Goal: Task Accomplishment & Management: Manage account settings

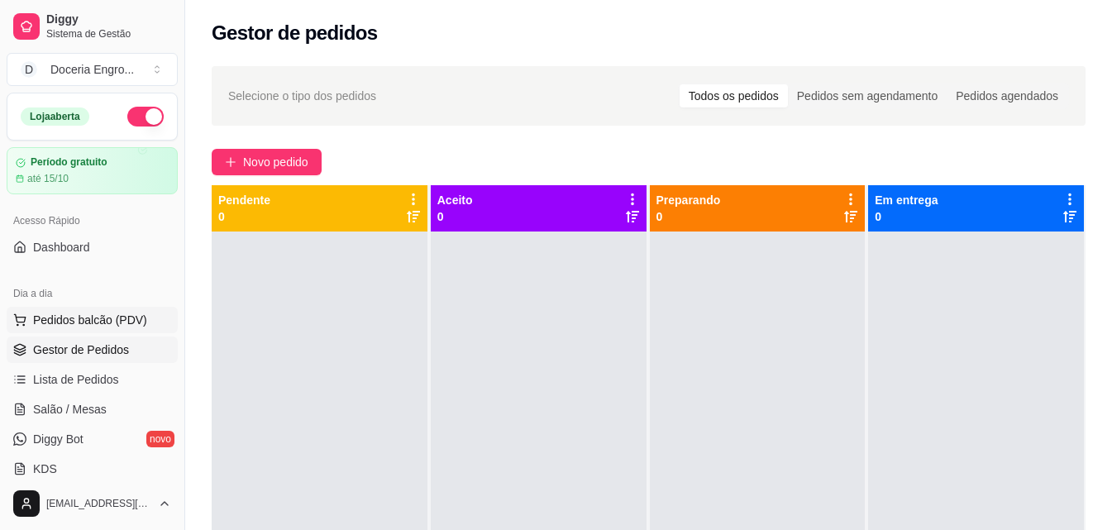
click at [106, 327] on span "Pedidos balcão (PDV)" at bounding box center [90, 320] width 114 height 17
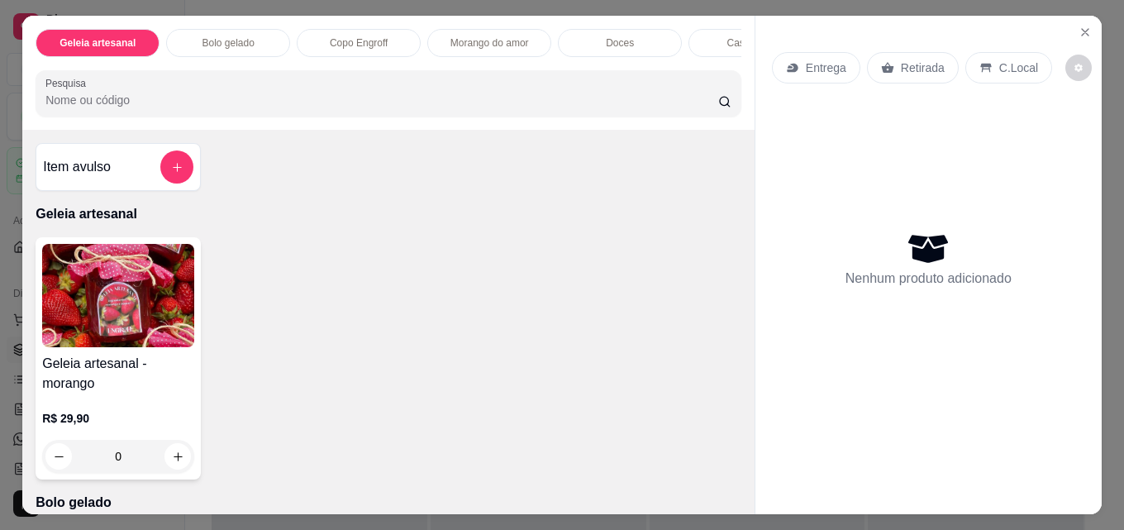
scroll to position [579, 0]
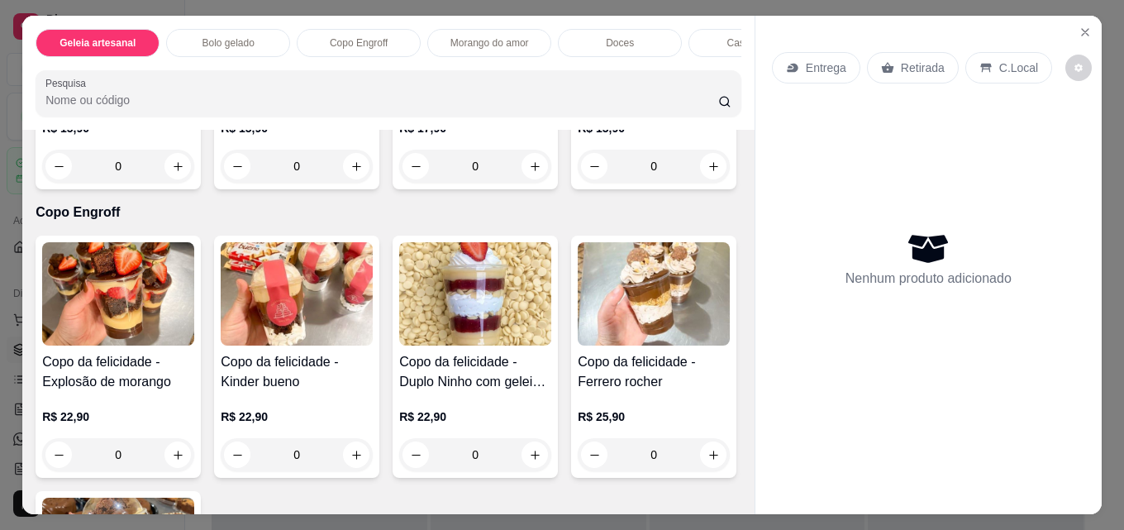
click at [331, 189] on div "Bolo gelado - Chocolatudo R$ 15,90 0 Bolo gelado - prestigio R$ 15,90 0 Bolo ge…" at bounding box center [389, 68] width 706 height 242
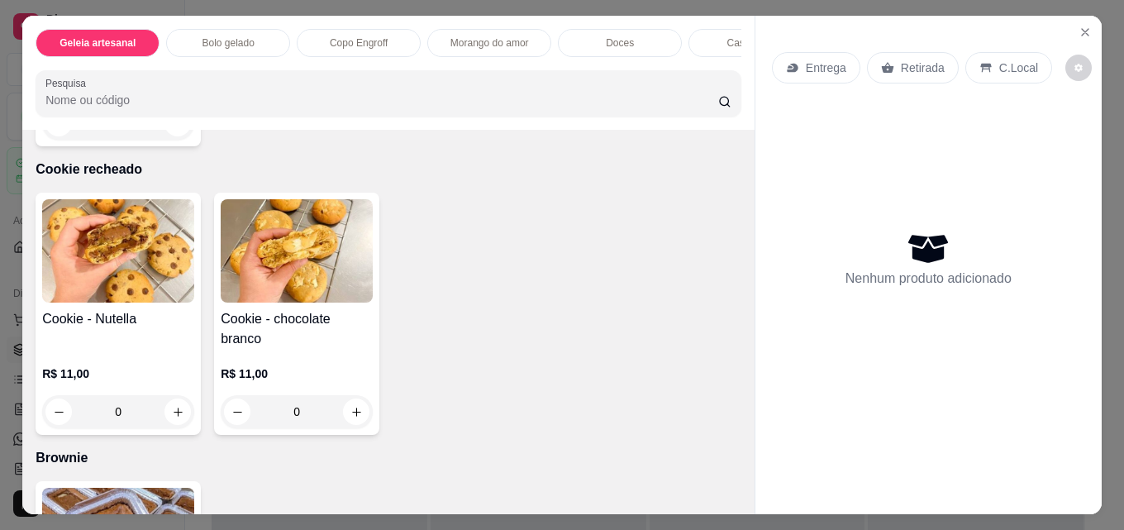
scroll to position [2563, 0]
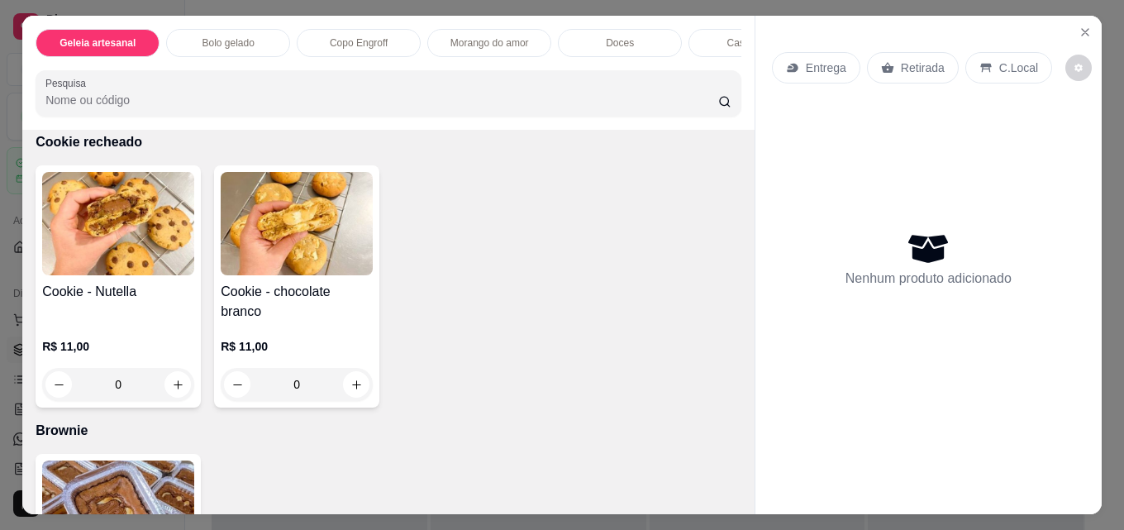
type input "1"
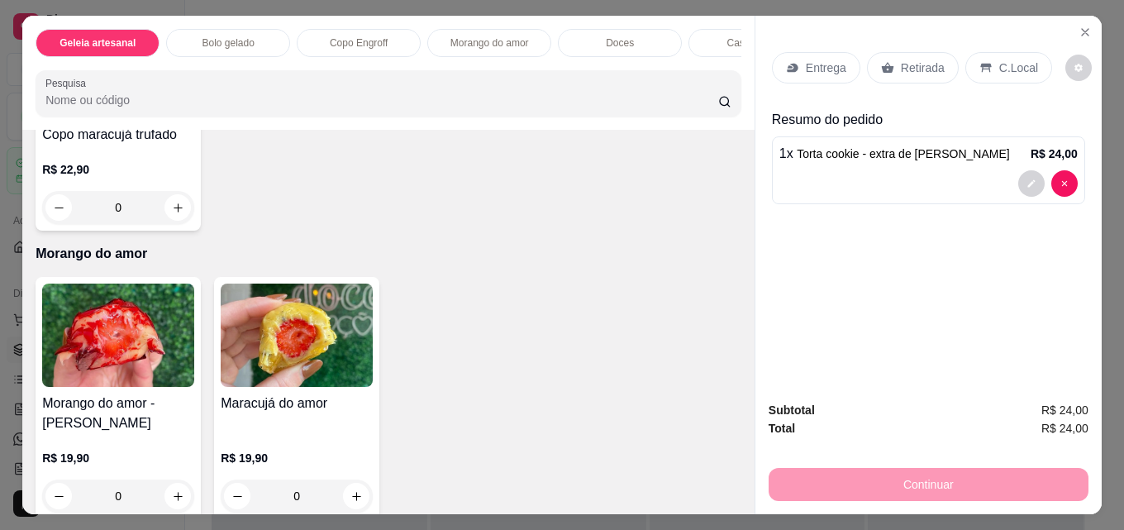
scroll to position [1075, 0]
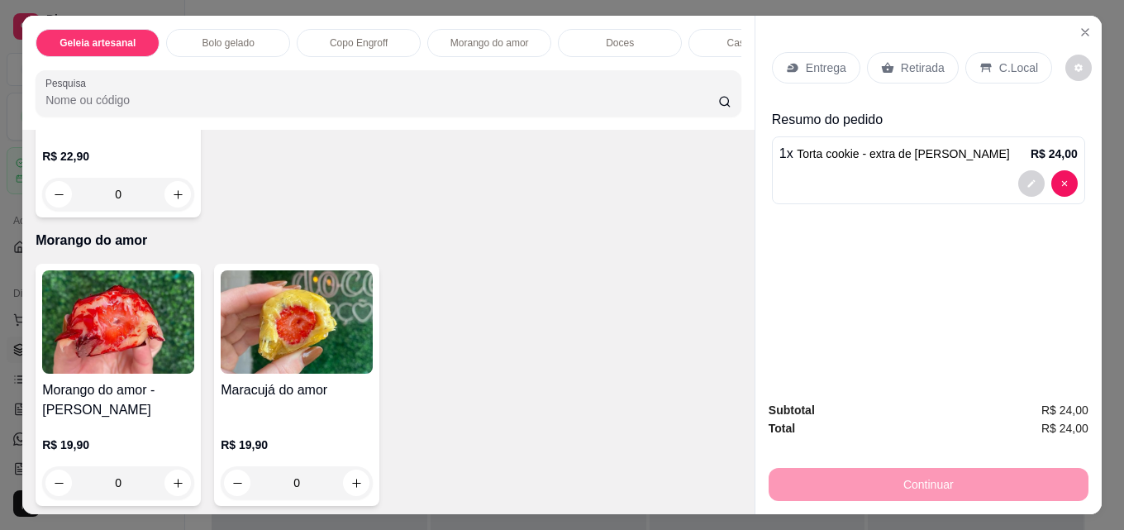
type input "1"
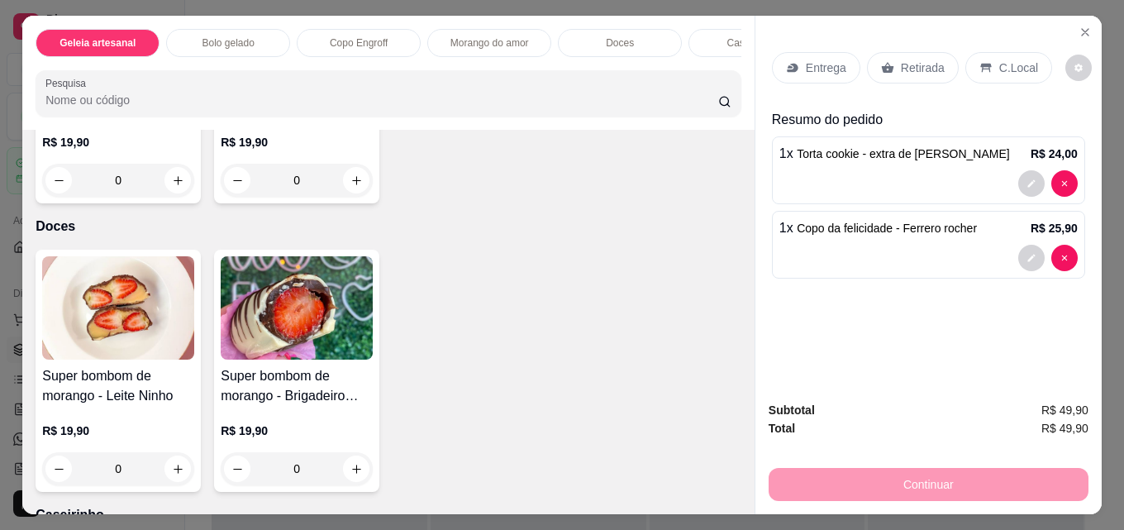
scroll to position [1405, 0]
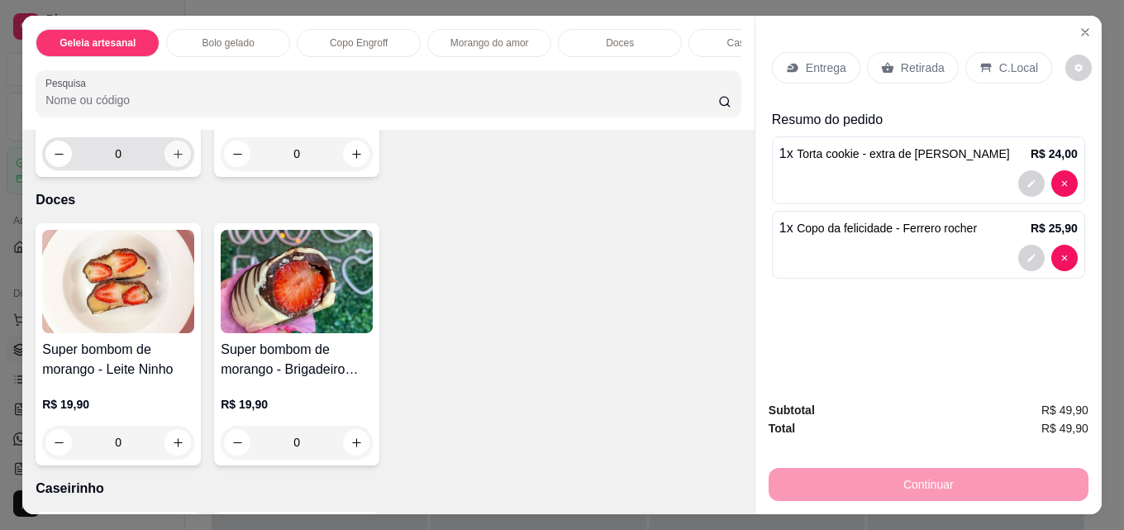
click at [179, 167] on button "increase-product-quantity" at bounding box center [178, 154] width 26 height 26
type input "1"
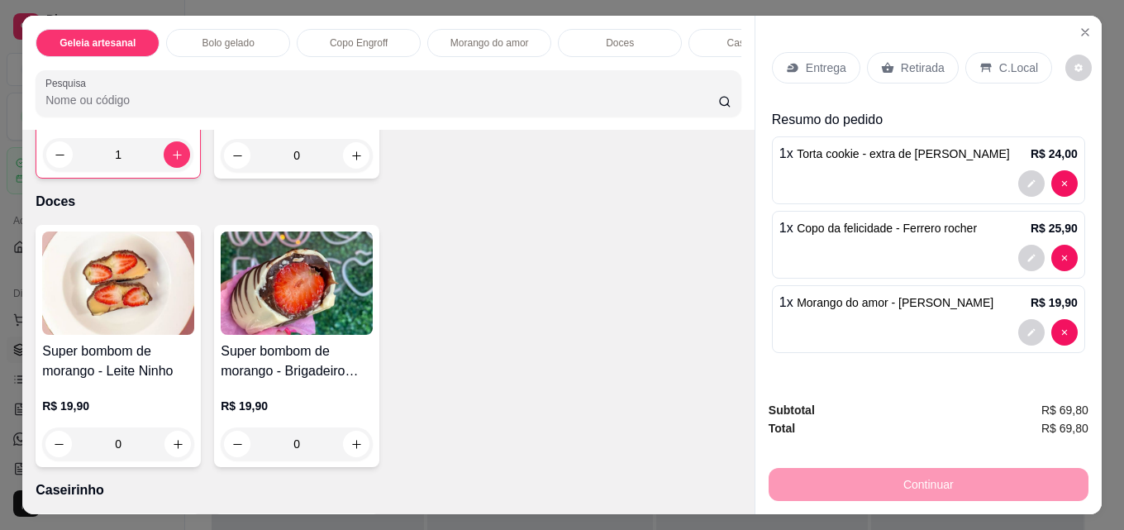
click at [904, 62] on p "Retirada" at bounding box center [923, 68] width 44 height 17
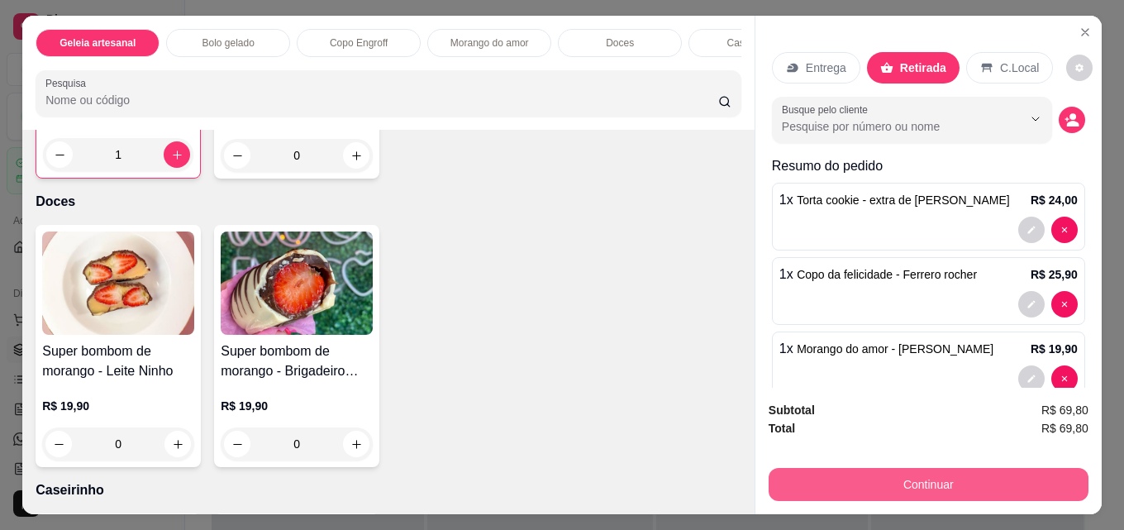
click at [875, 468] on button "Continuar" at bounding box center [929, 484] width 320 height 33
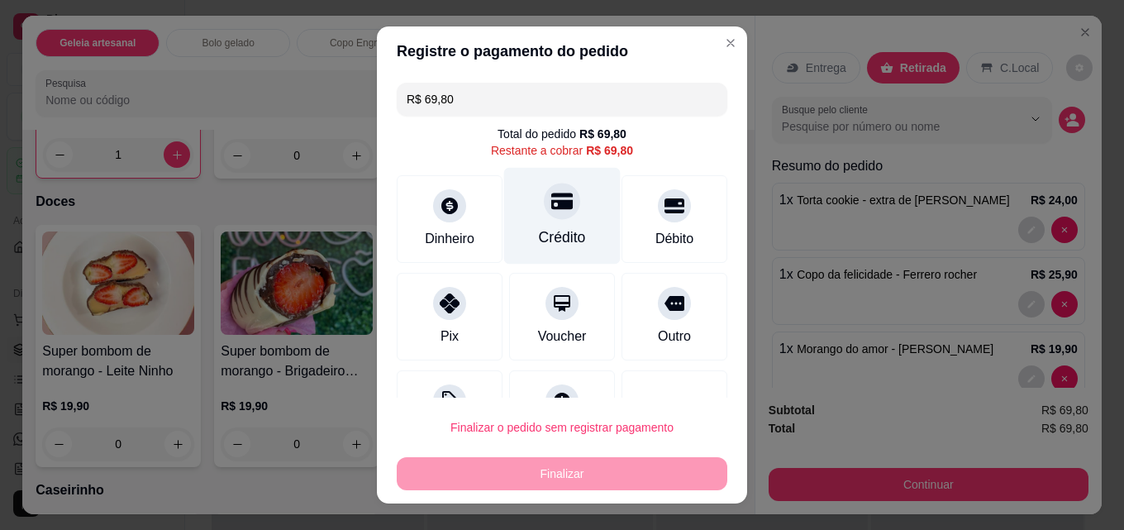
click at [517, 203] on div "Crédito" at bounding box center [562, 216] width 117 height 97
type input "R$ 0,00"
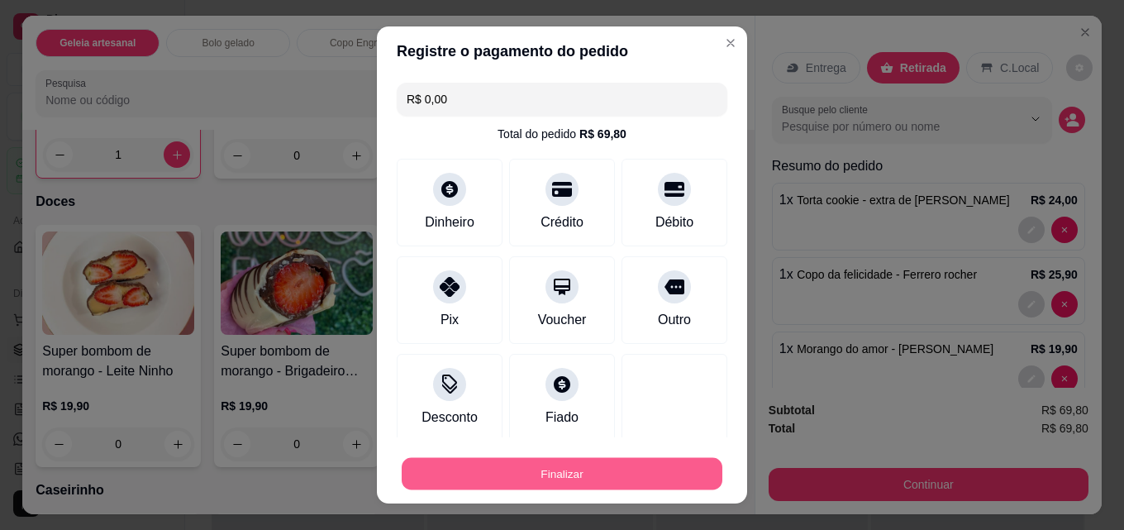
click at [631, 460] on button "Finalizar" at bounding box center [562, 474] width 321 height 32
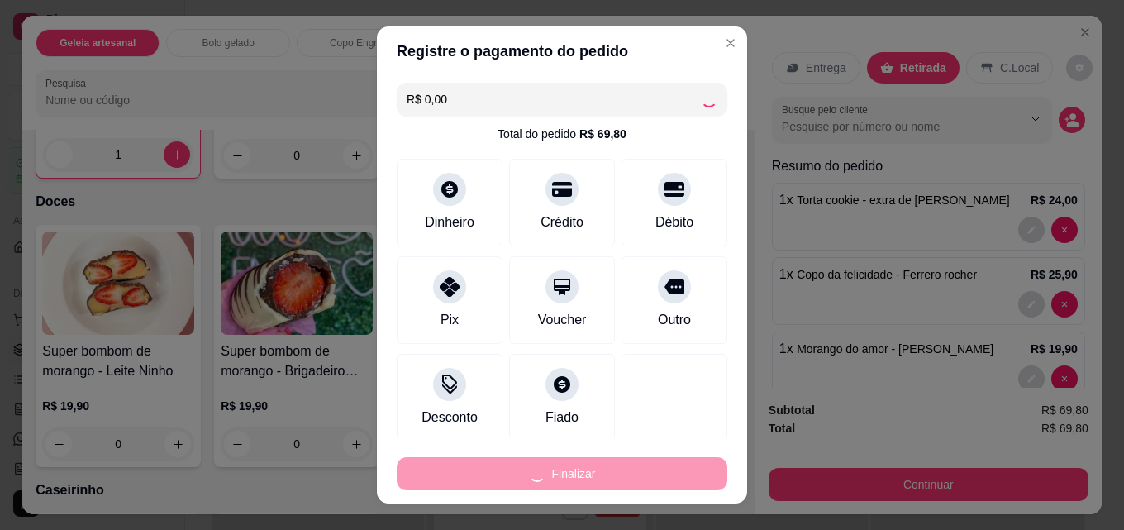
type input "0"
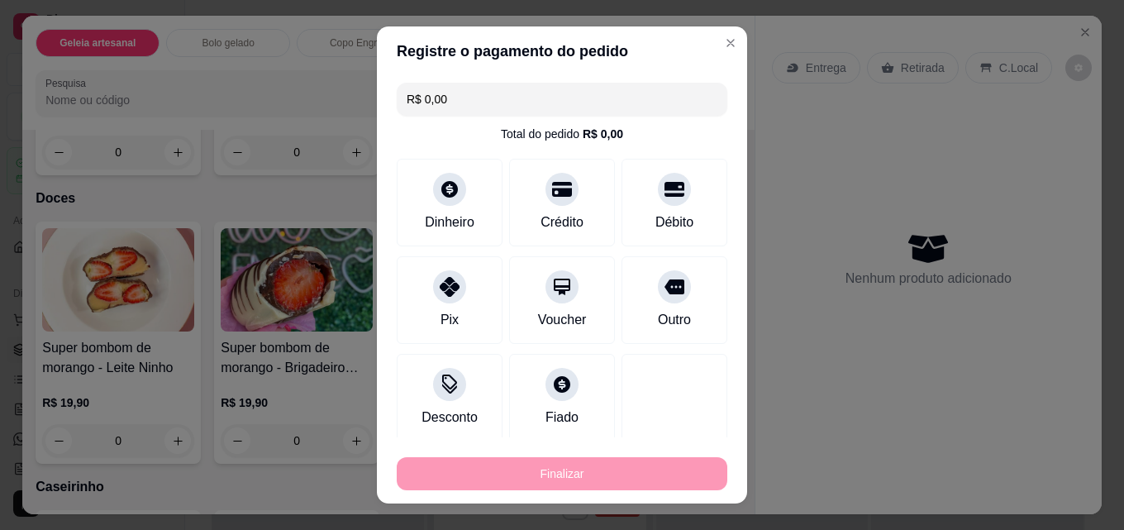
type input "-R$ 69,80"
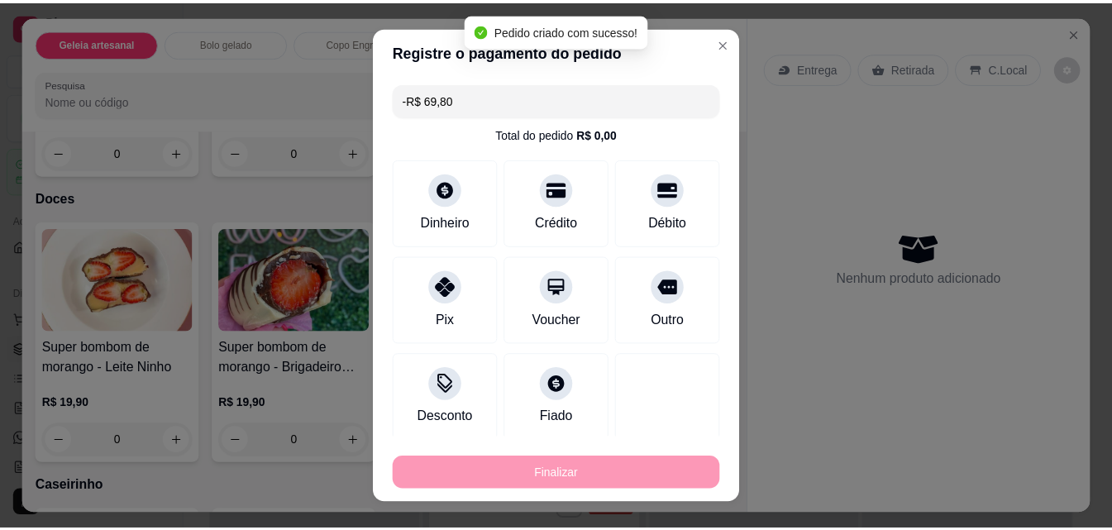
scroll to position [1404, 0]
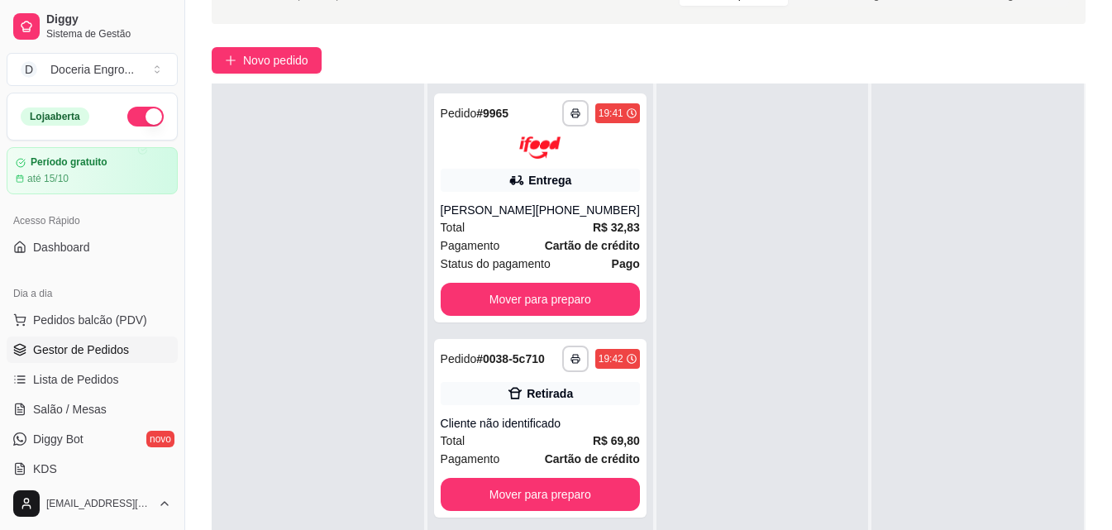
scroll to position [248, 0]
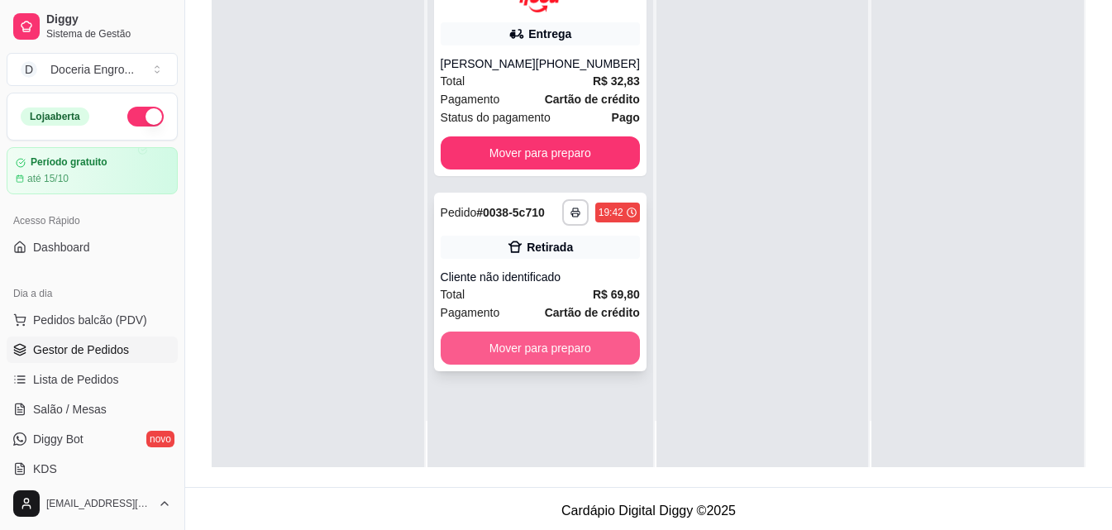
click at [555, 357] on button "Mover para preparo" at bounding box center [540, 347] width 199 height 33
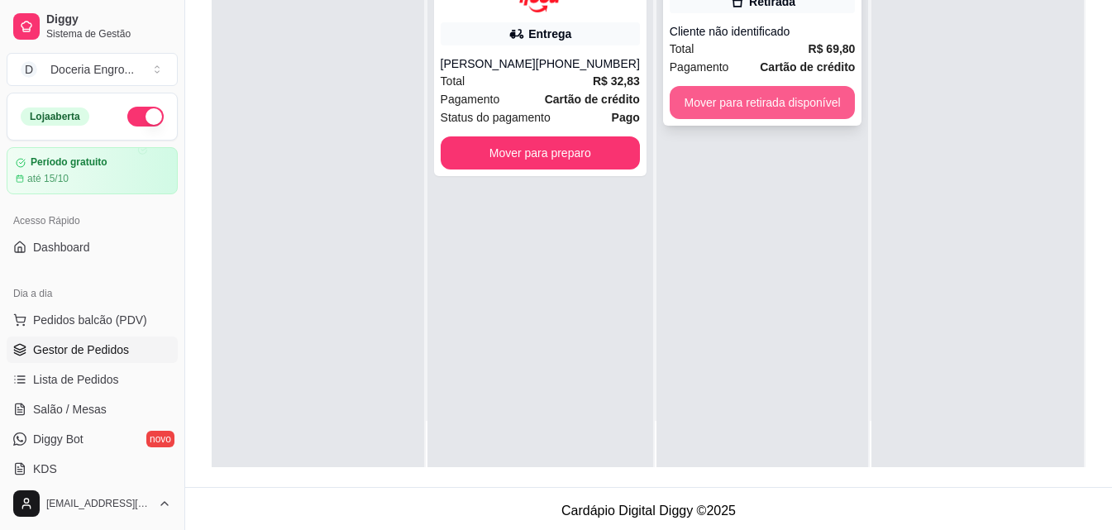
click at [835, 91] on button "Mover para retirada disponível" at bounding box center [763, 102] width 186 height 33
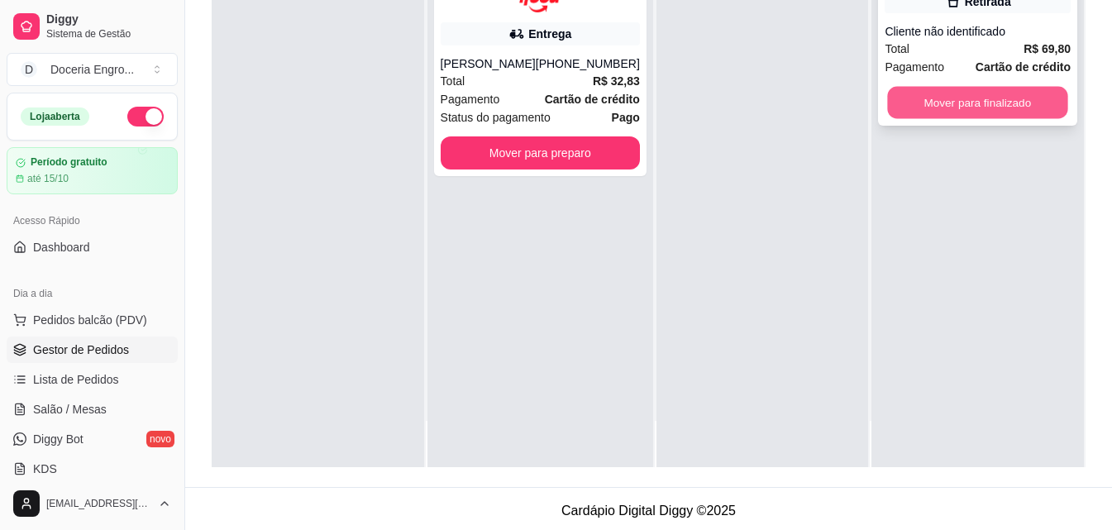
click at [957, 99] on button "Mover para finalizado" at bounding box center [978, 103] width 180 height 32
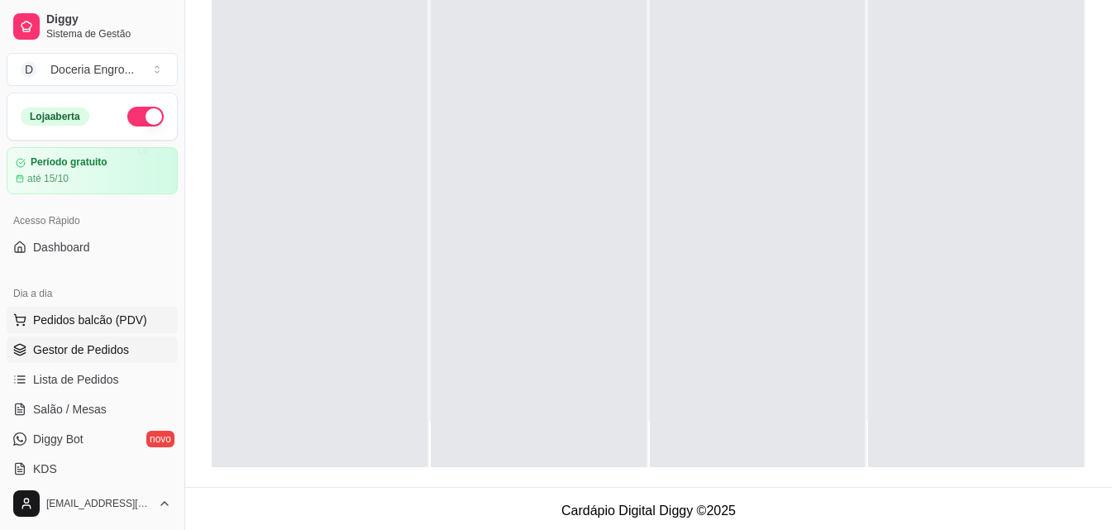
click at [103, 316] on span "Pedidos balcão (PDV)" at bounding box center [90, 320] width 114 height 17
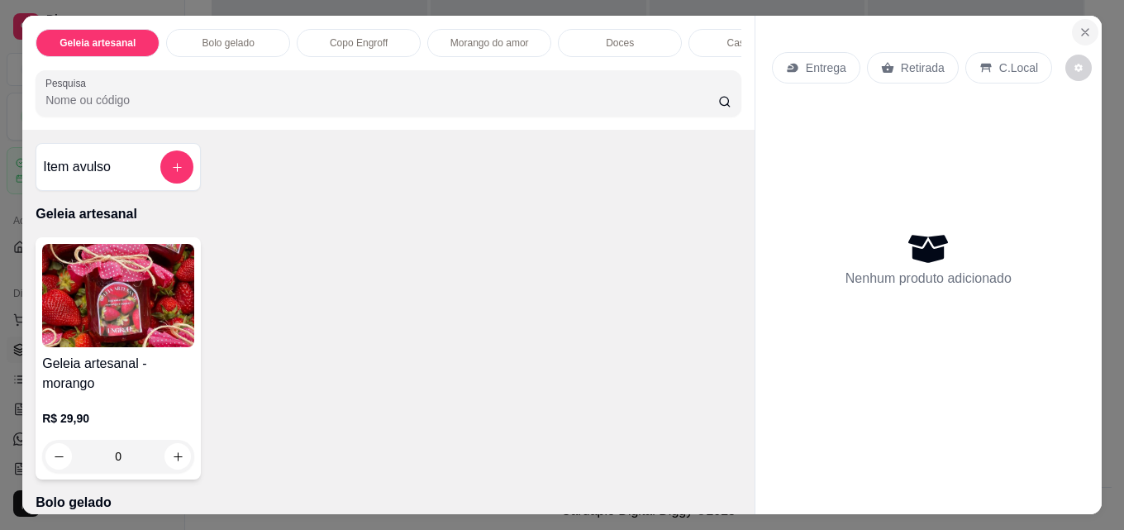
click at [1079, 31] on icon "Close" at bounding box center [1085, 32] width 13 height 13
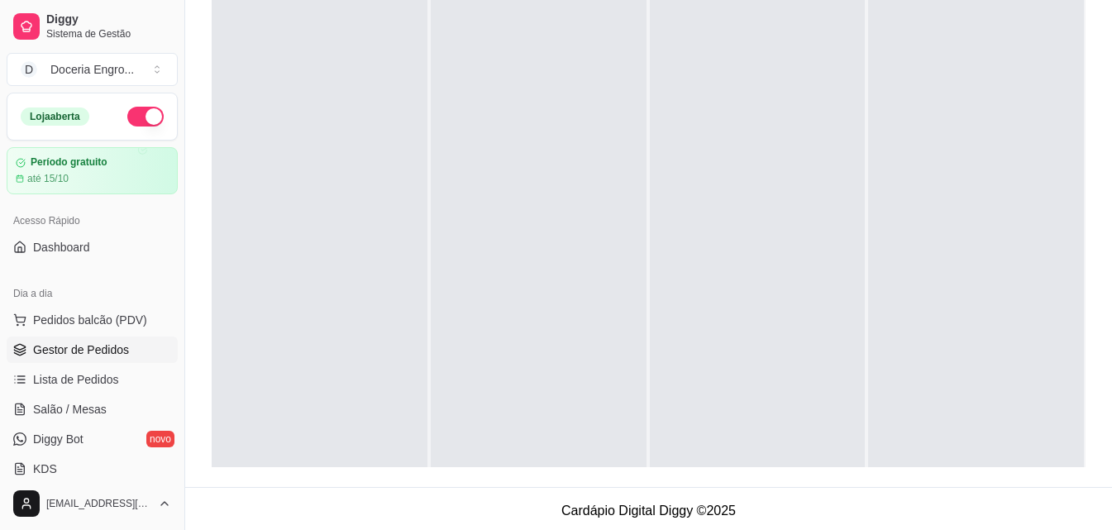
click at [357, 255] on div at bounding box center [320, 248] width 216 height 530
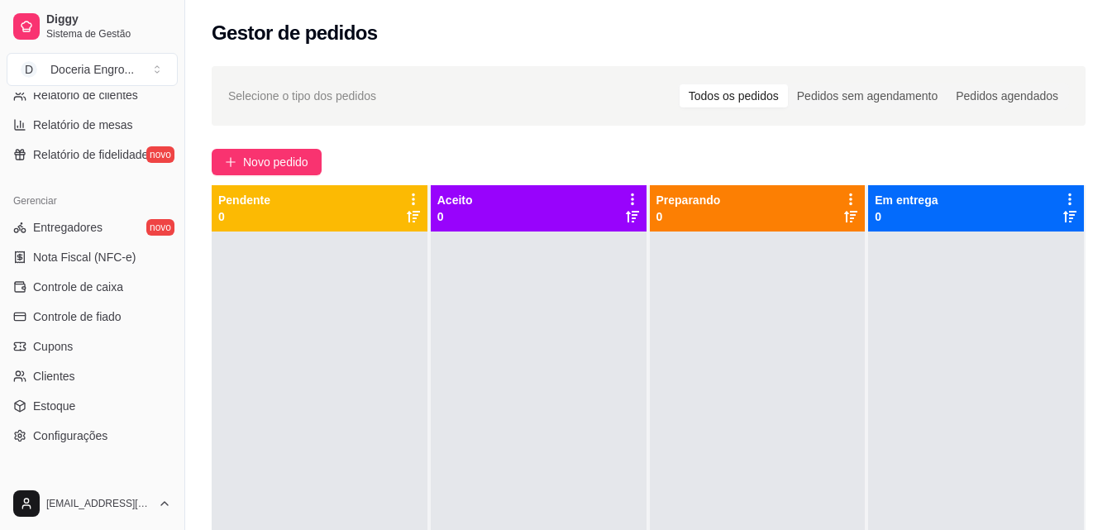
scroll to position [601, 0]
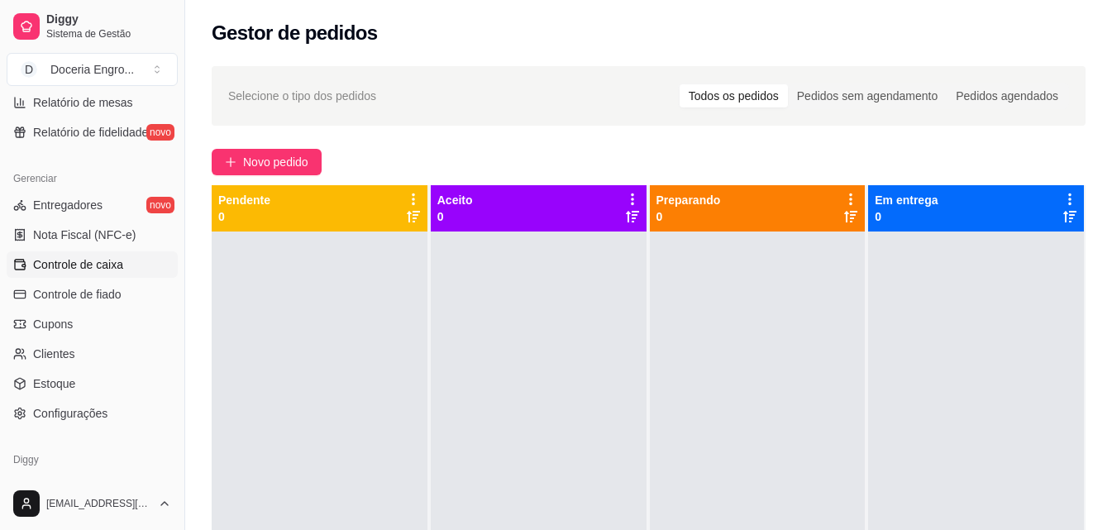
click at [107, 265] on span "Controle de caixa" at bounding box center [78, 264] width 90 height 17
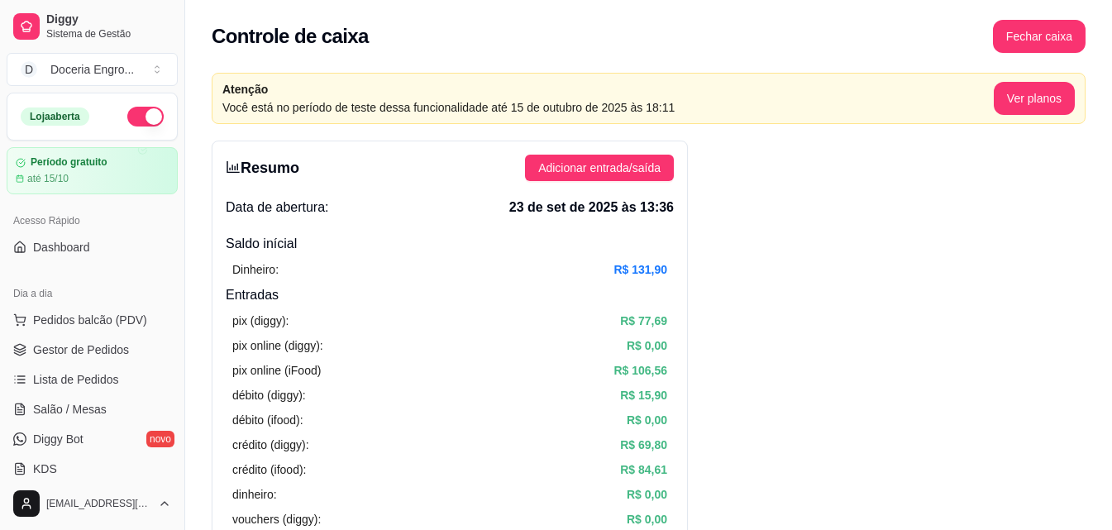
click at [475, 38] on div "Controle de caixa Fechar caixa" at bounding box center [649, 36] width 874 height 33
click at [467, 25] on div "Controle de caixa Fechar caixa" at bounding box center [649, 36] width 874 height 33
drag, startPoint x: 432, startPoint y: 39, endPoint x: 417, endPoint y: 41, distance: 14.2
click at [431, 39] on div "Controle de caixa Fechar caixa" at bounding box center [649, 36] width 874 height 33
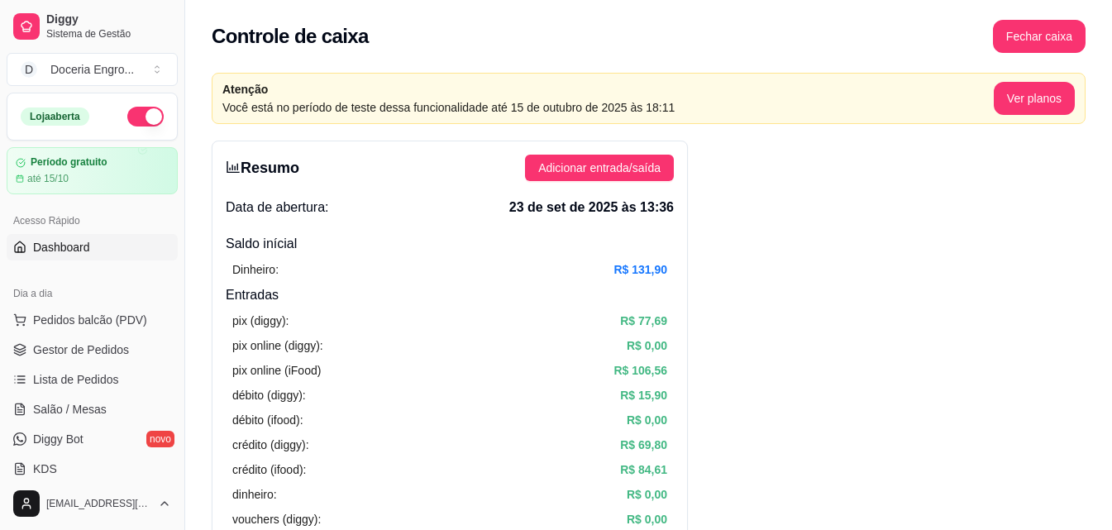
click at [114, 249] on link "Dashboard" at bounding box center [92, 247] width 171 height 26
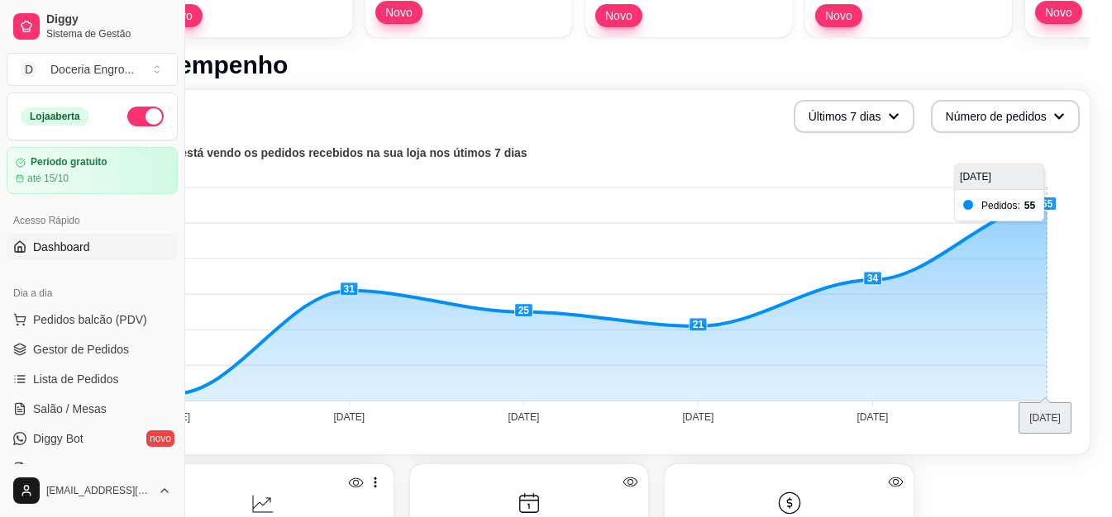
scroll to position [331, 79]
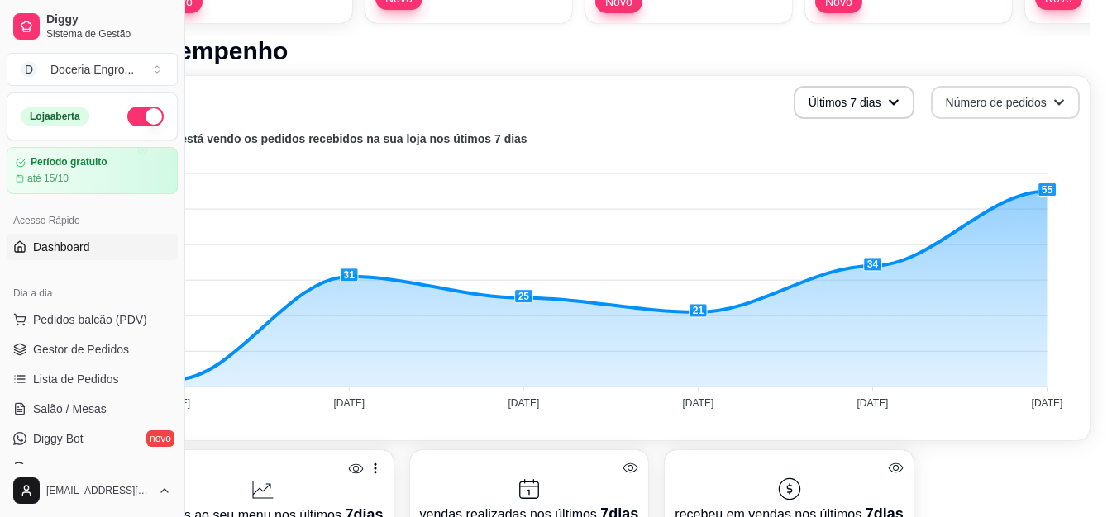
click at [1060, 112] on button "Número de pedidos" at bounding box center [1005, 102] width 149 height 33
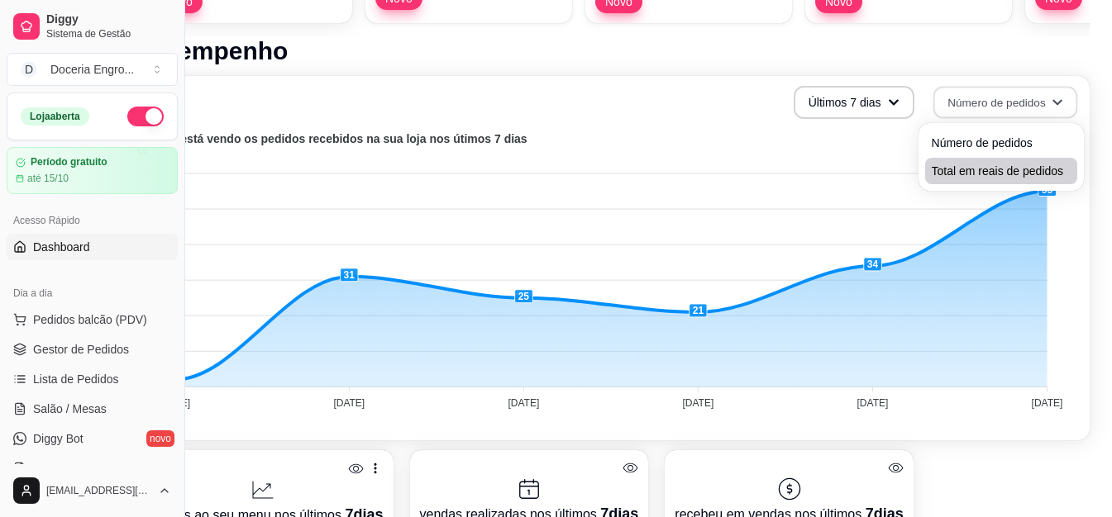
click at [997, 171] on span "Total em reais de pedidos" at bounding box center [1001, 171] width 139 height 17
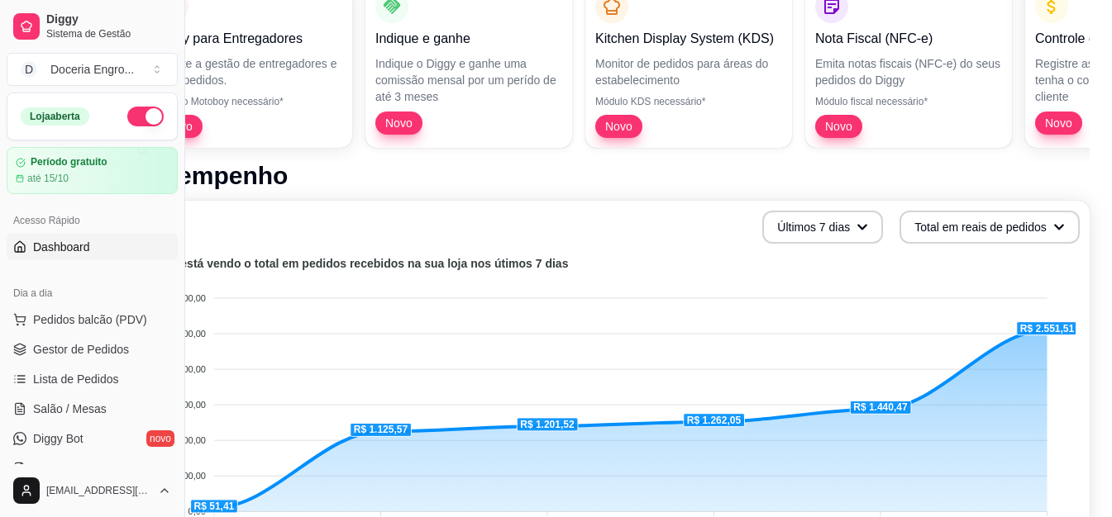
scroll to position [0, 79]
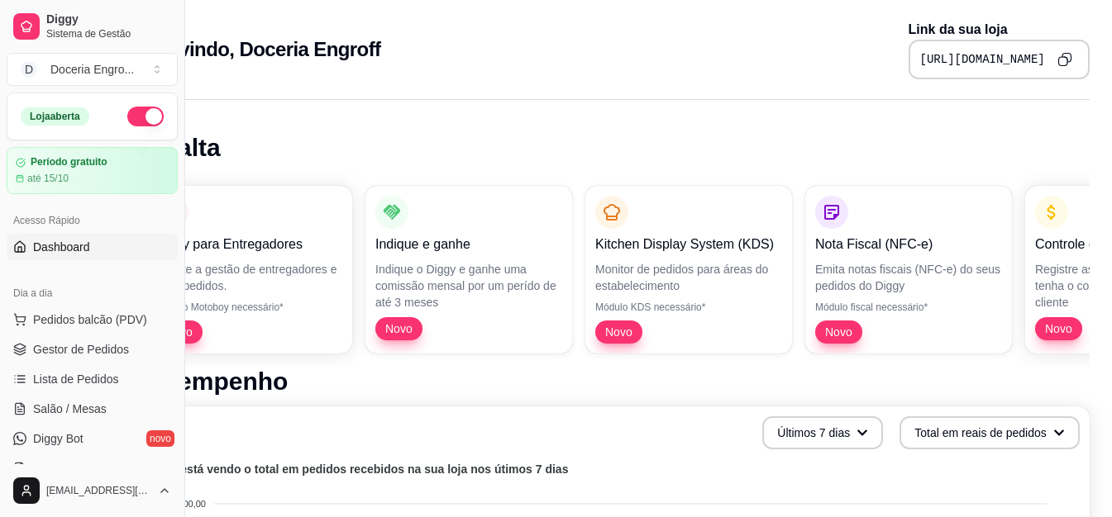
click at [556, 80] on div "Bem vindo, Doceria Engroff Link da sua loja [URL][DOMAIN_NAME]" at bounding box center [611, 44] width 1010 height 89
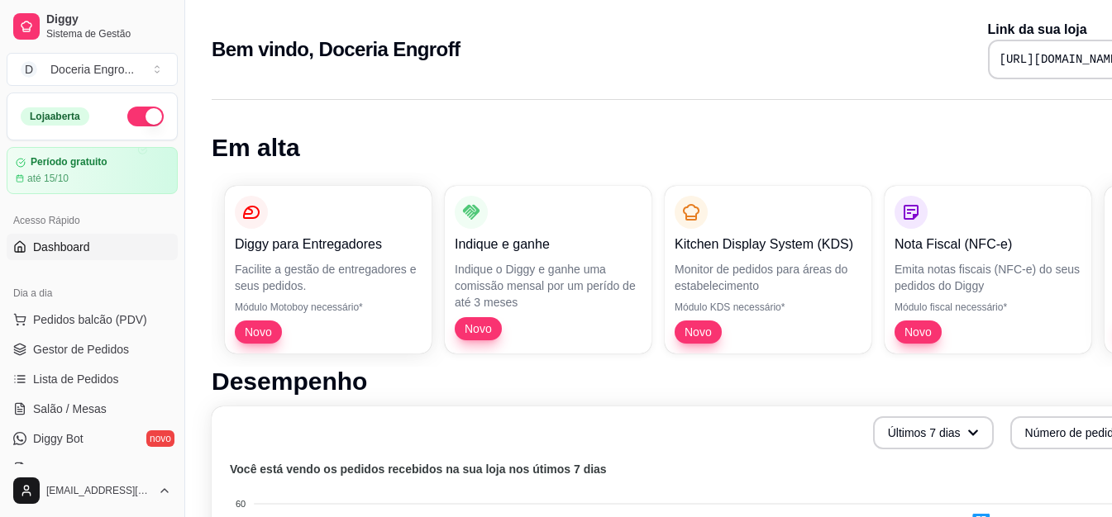
click at [718, 41] on div "Bem vindo, Doceria Engroff Link da sua loja [URL][DOMAIN_NAME]" at bounding box center [690, 50] width 957 height 60
click at [479, 42] on div "Bem vindo, Doceria Engroff Link da sua loja [URL][DOMAIN_NAME]" at bounding box center [690, 50] width 957 height 60
click at [80, 352] on span "Gestor de Pedidos" at bounding box center [81, 349] width 96 height 17
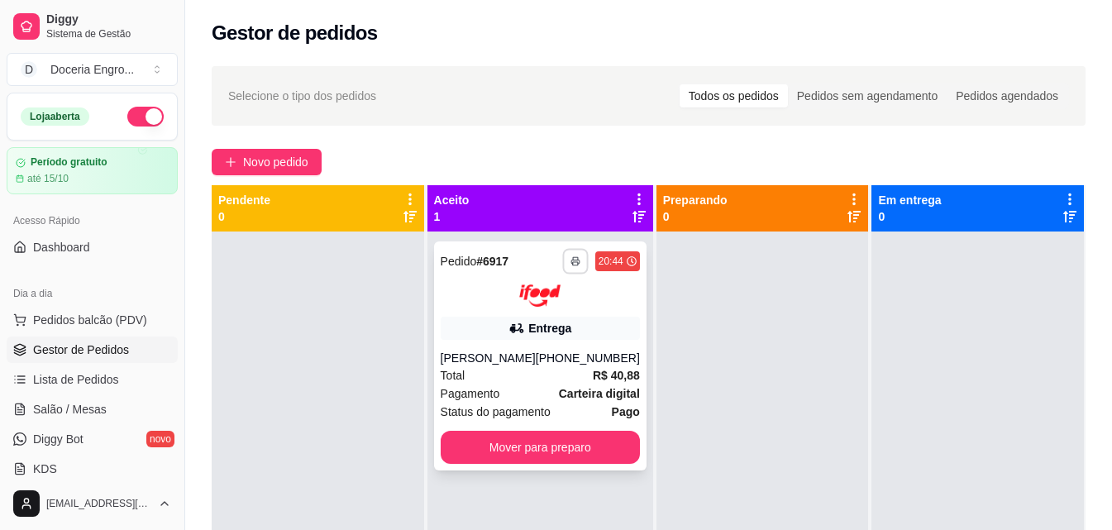
click at [562, 268] on button "button" at bounding box center [575, 261] width 26 height 26
click at [536, 312] on button "IMPRESSORA" at bounding box center [519, 319] width 120 height 26
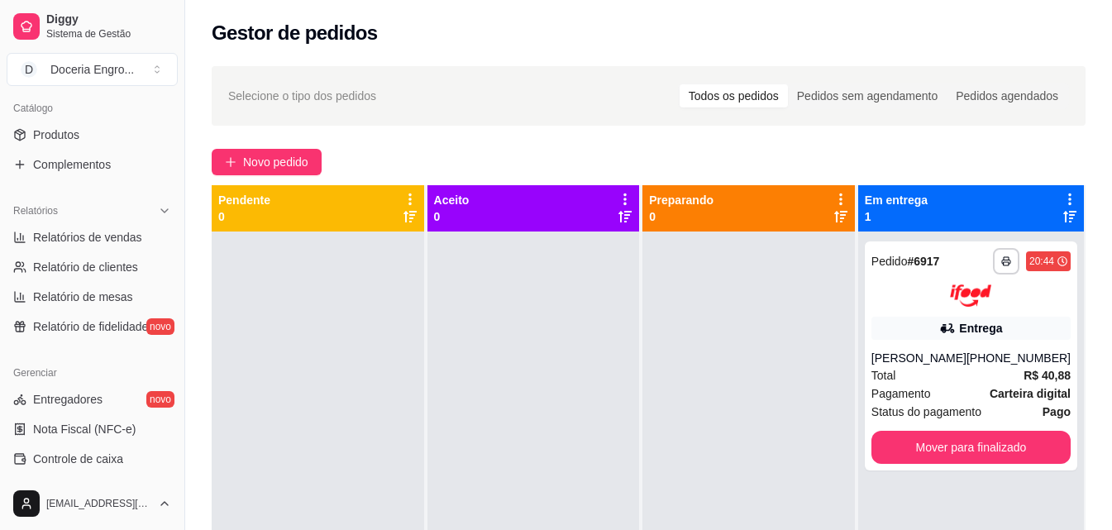
scroll to position [496, 0]
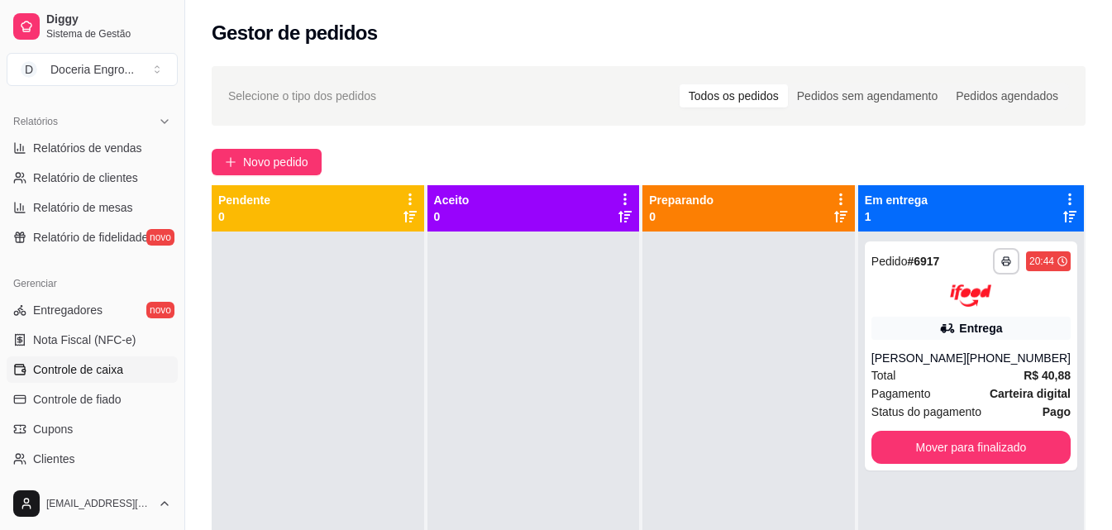
click at [122, 362] on span "Controle de caixa" at bounding box center [78, 369] width 90 height 17
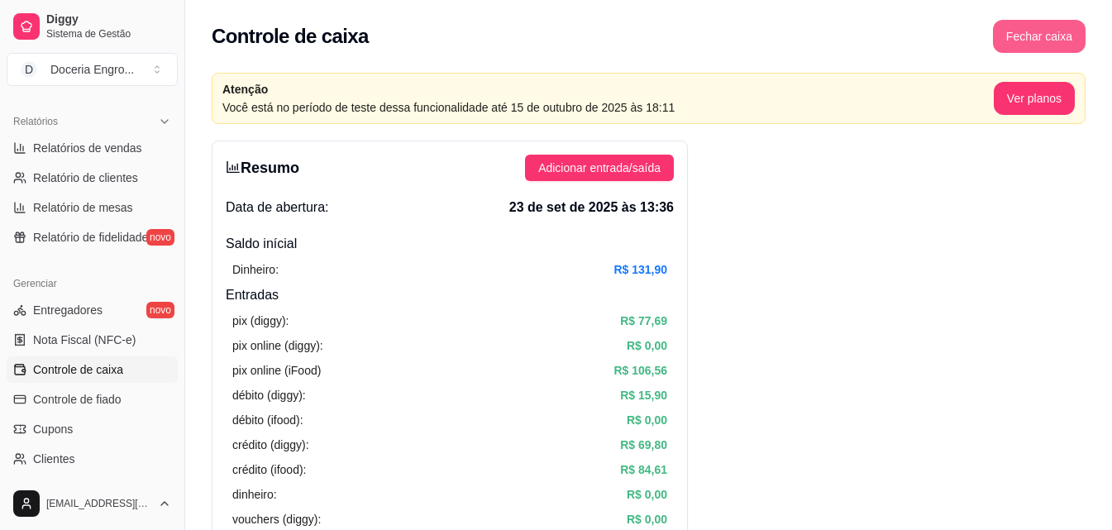
click at [1028, 41] on button "Fechar caixa" at bounding box center [1039, 36] width 93 height 33
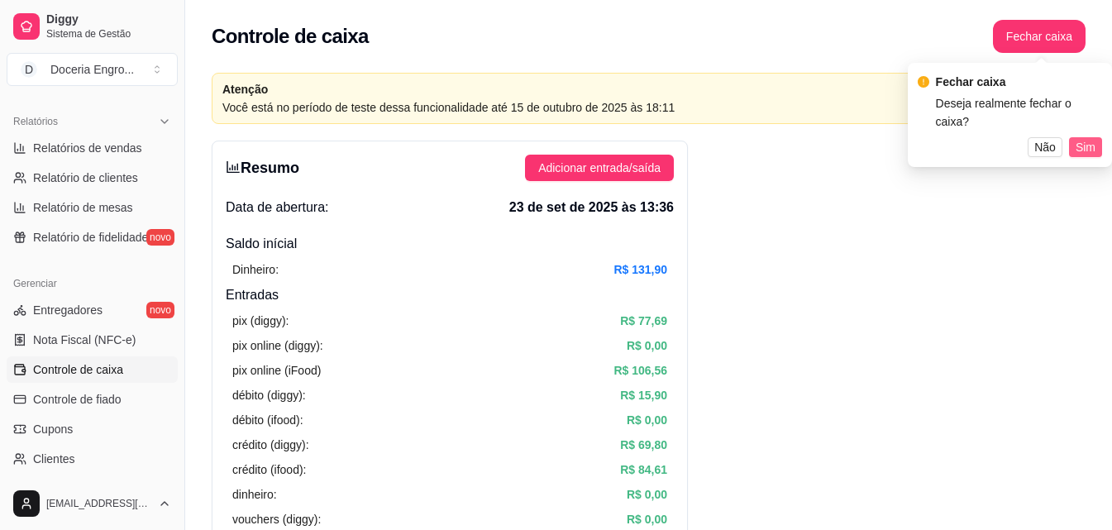
click at [1089, 138] on span "Sim" at bounding box center [1085, 147] width 20 height 18
